Goal: Navigation & Orientation: Find specific page/section

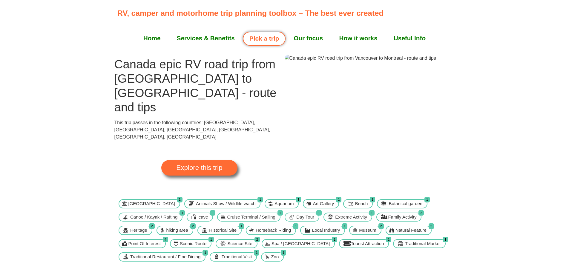
click at [212, 165] on span "Explore this trip" at bounding box center [199, 168] width 46 height 7
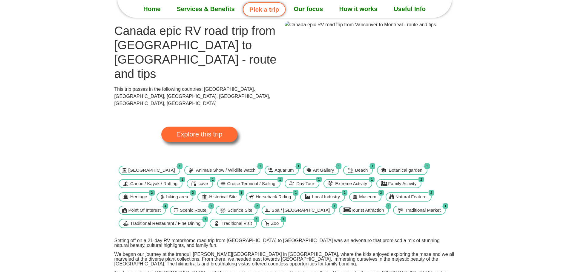
scroll to position [30, 0]
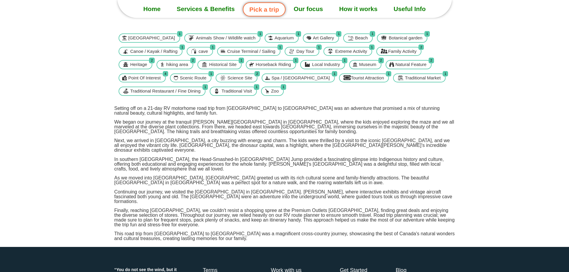
scroll to position [26, 0]
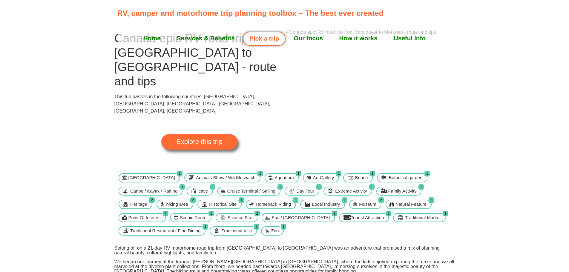
click at [202, 139] on span "Explore this trip" at bounding box center [199, 142] width 46 height 7
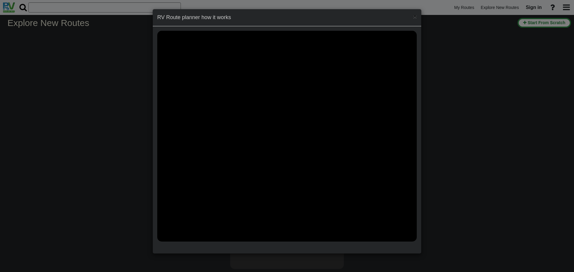
click at [416, 17] on span "×" at bounding box center [415, 16] width 4 height 7
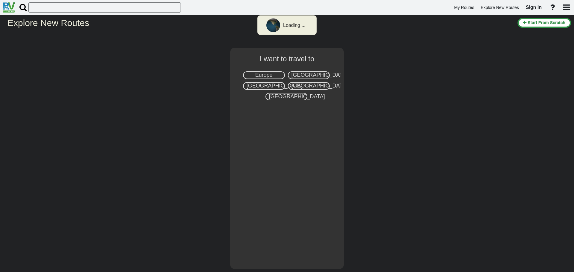
select select "number:8"
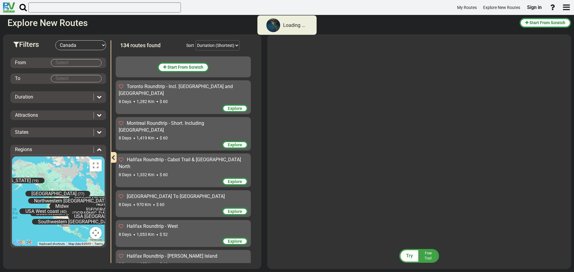
scroll to position [2818, 0]
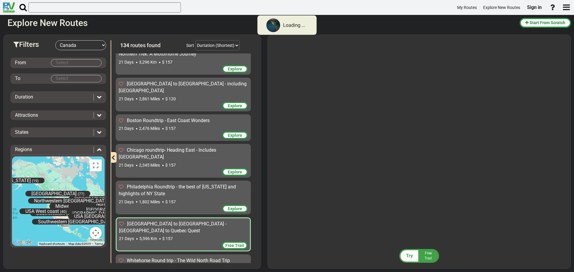
click at [161, 221] on span "[GEOGRAPHIC_DATA] to [GEOGRAPHIC_DATA] - [GEOGRAPHIC_DATA] to Quebec Quest" at bounding box center [172, 227] width 107 height 13
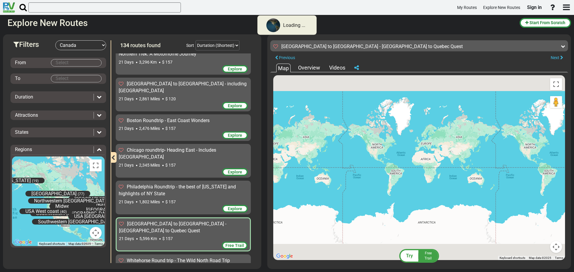
click at [228, 243] on span "Free Trail" at bounding box center [234, 245] width 19 height 5
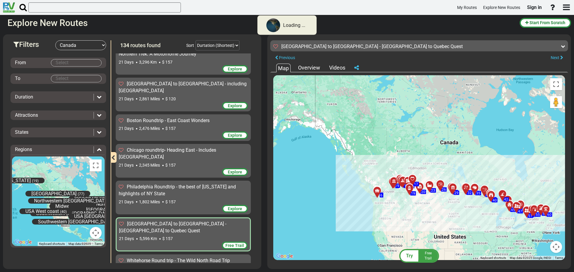
click at [312, 67] on div "Overview" at bounding box center [308, 68] width 25 height 8
